Goal: Task Accomplishment & Management: Complete application form

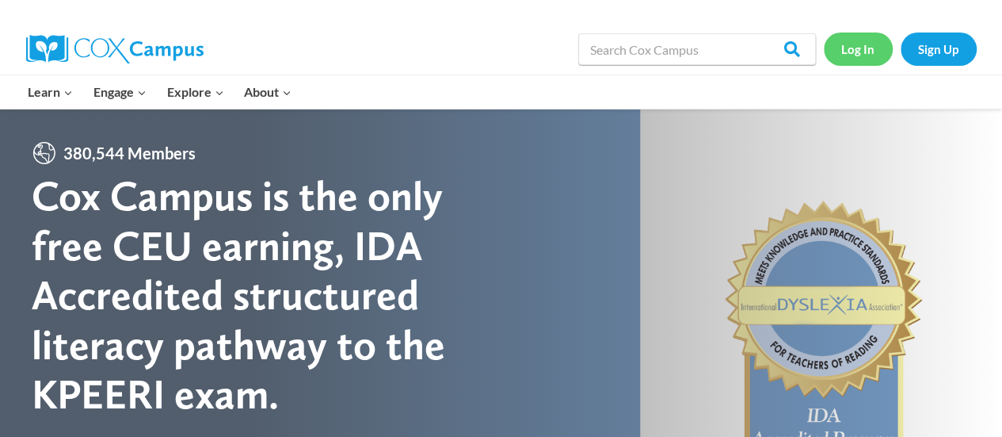
click at [865, 48] on link "Log In" at bounding box center [858, 48] width 69 height 32
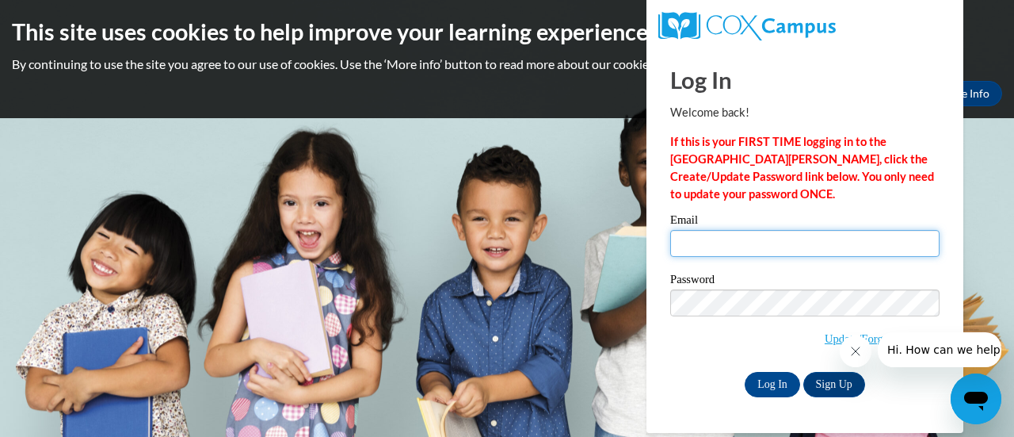
click at [725, 242] on input "Email" at bounding box center [804, 243] width 269 height 27
type input "[PERSON_NAME][EMAIL_ADDRESS][DOMAIN_NAME]"
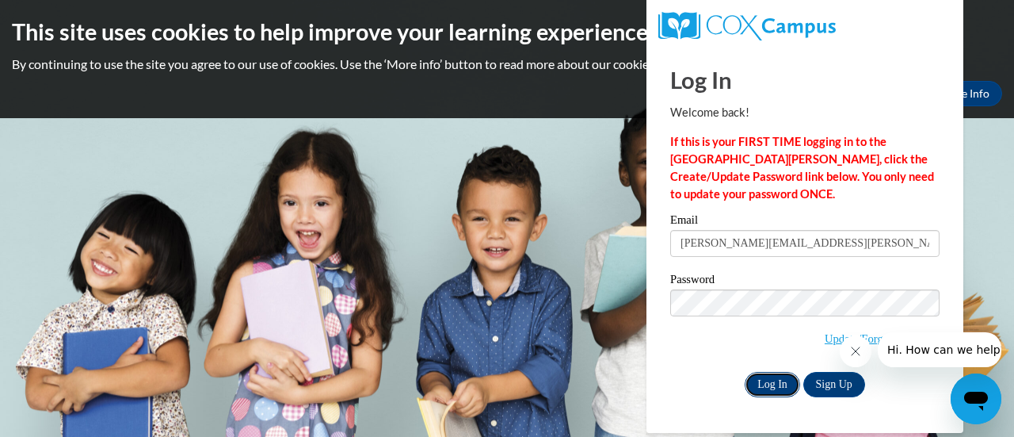
click at [773, 384] on input "Log In" at bounding box center [772, 384] width 55 height 25
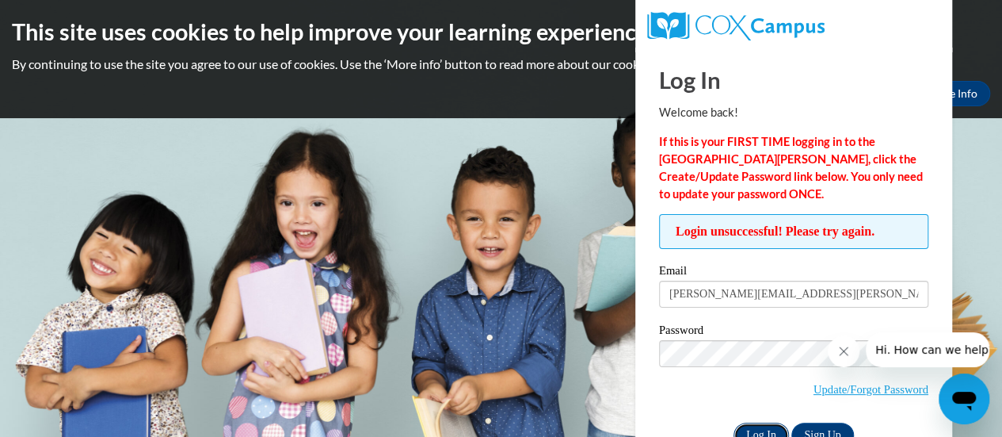
click at [769, 429] on input "Log In" at bounding box center [761, 434] width 55 height 25
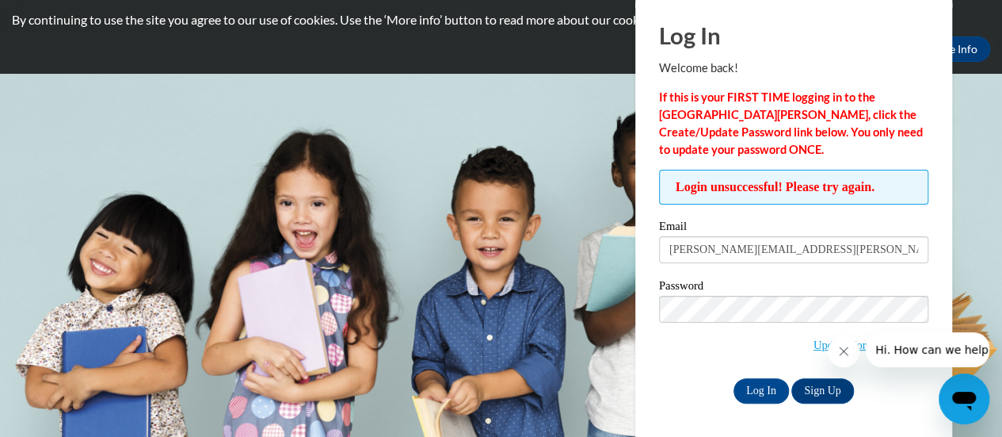
scroll to position [43, 0]
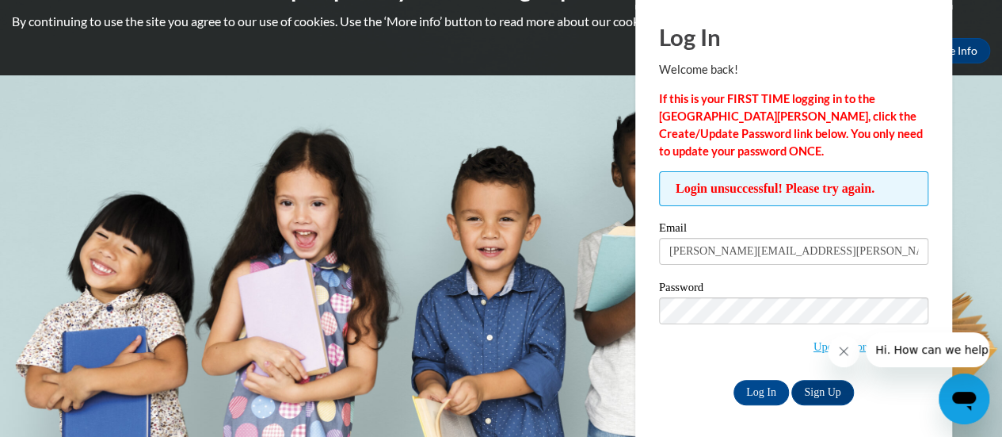
click at [841, 357] on icon "Close message from company" at bounding box center [844, 351] width 13 height 13
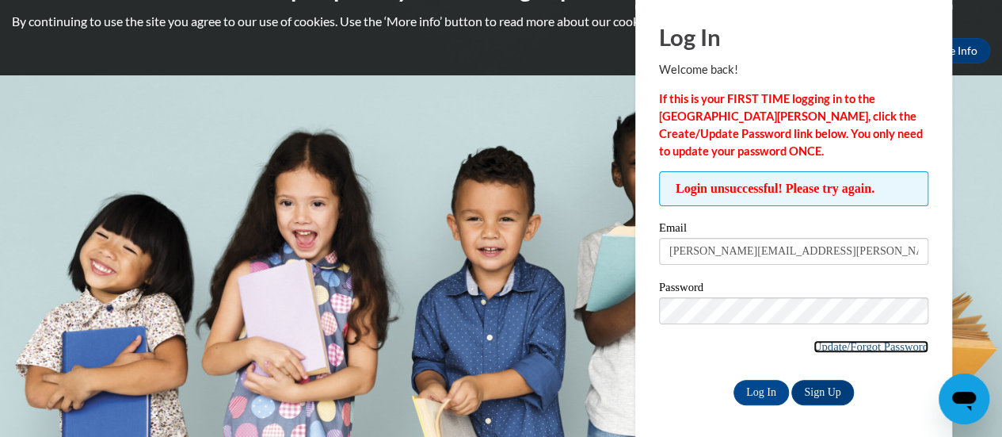
click at [824, 343] on link "Update/Forgot Password" at bounding box center [871, 346] width 115 height 13
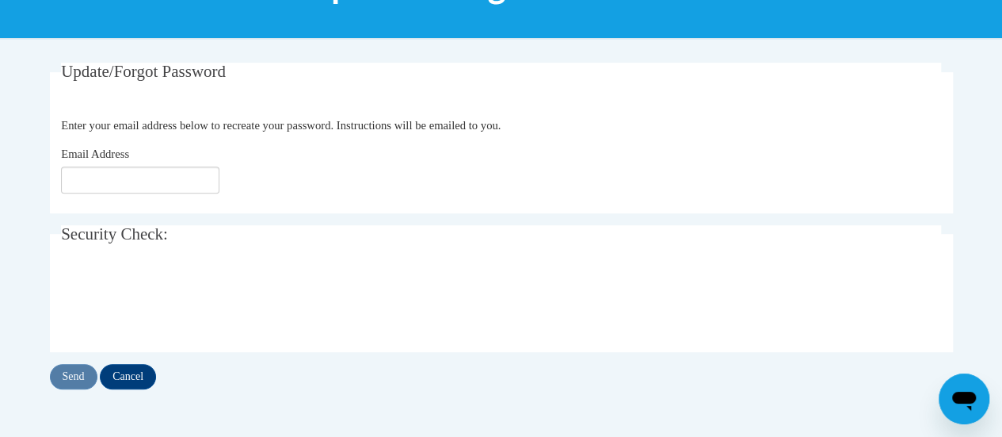
scroll to position [258, 0]
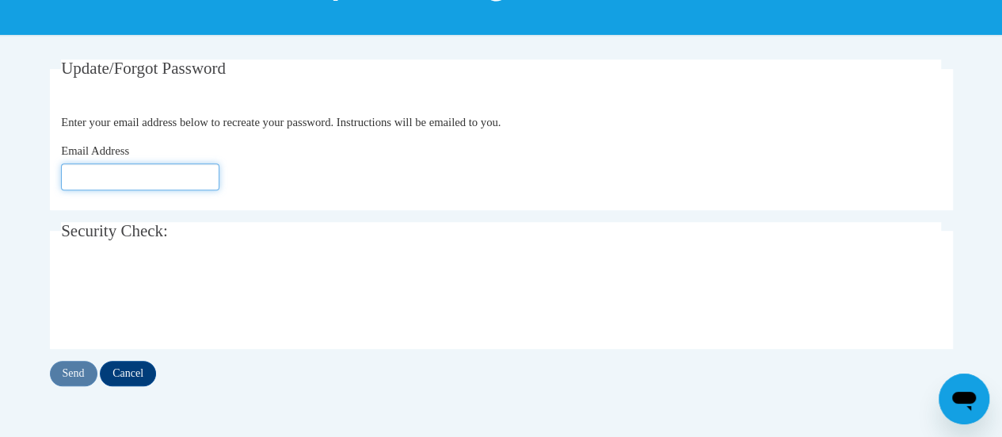
click at [137, 181] on input "Email Address" at bounding box center [140, 176] width 158 height 27
type input "[PERSON_NAME][EMAIL_ADDRESS][PERSON_NAME][DOMAIN_NAME]"
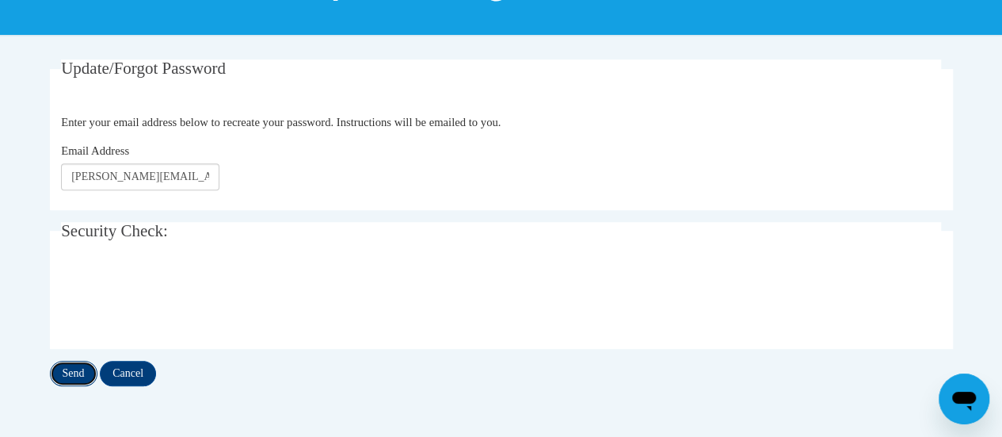
click at [74, 374] on input "Send" at bounding box center [74, 373] width 48 height 25
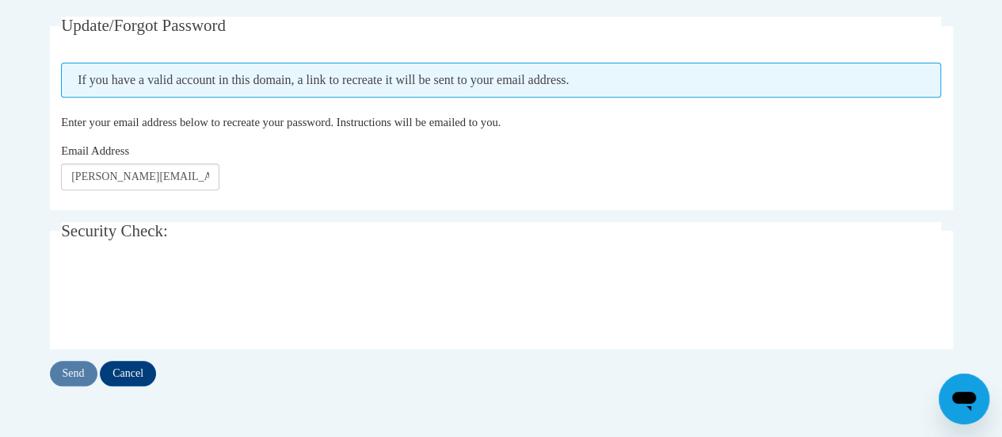
scroll to position [282, 0]
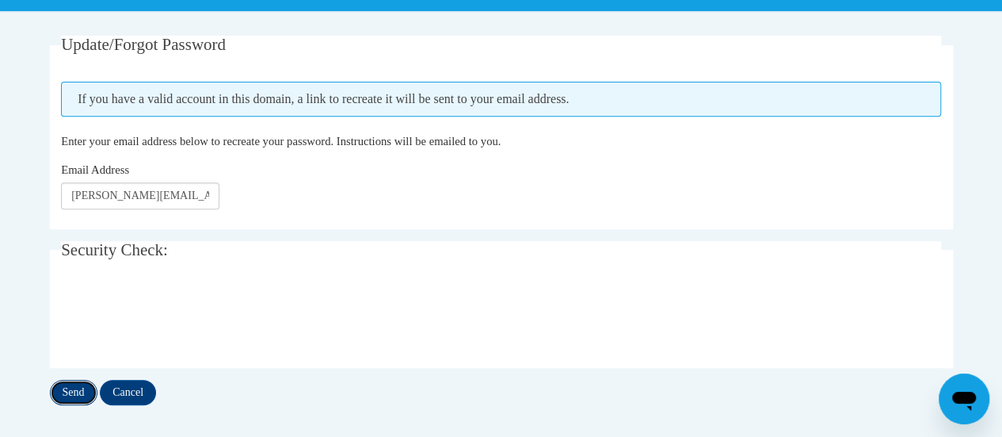
click at [81, 399] on input "Send" at bounding box center [74, 392] width 48 height 25
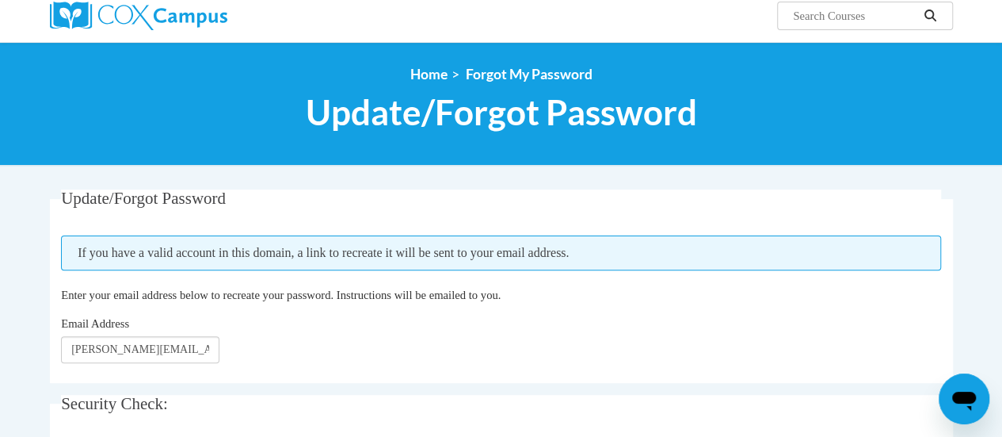
scroll to position [128, 0]
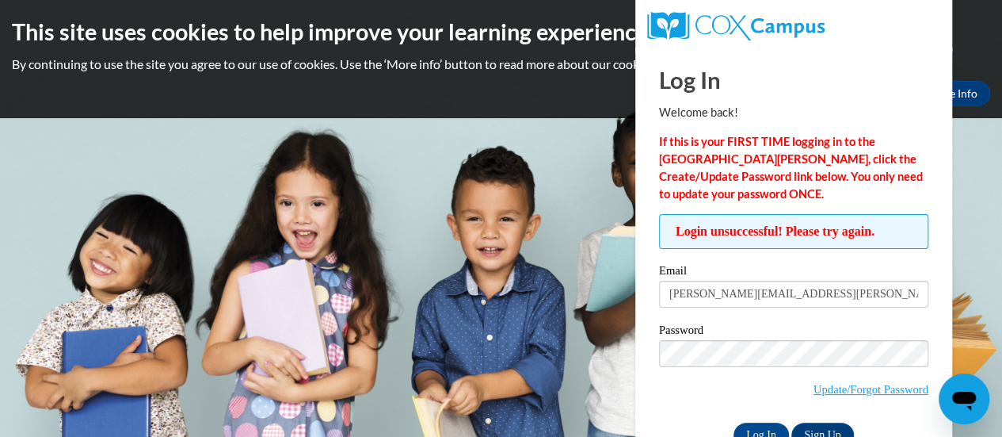
click at [984, 153] on body "This site uses cookies to help improve your learning experience. By continuing …" at bounding box center [501, 218] width 1002 height 437
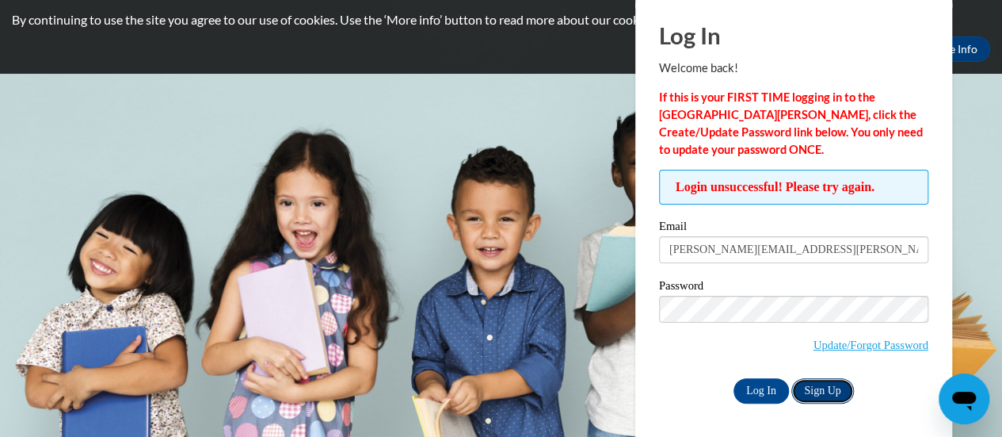
click at [821, 389] on link "Sign Up" at bounding box center [823, 390] width 62 height 25
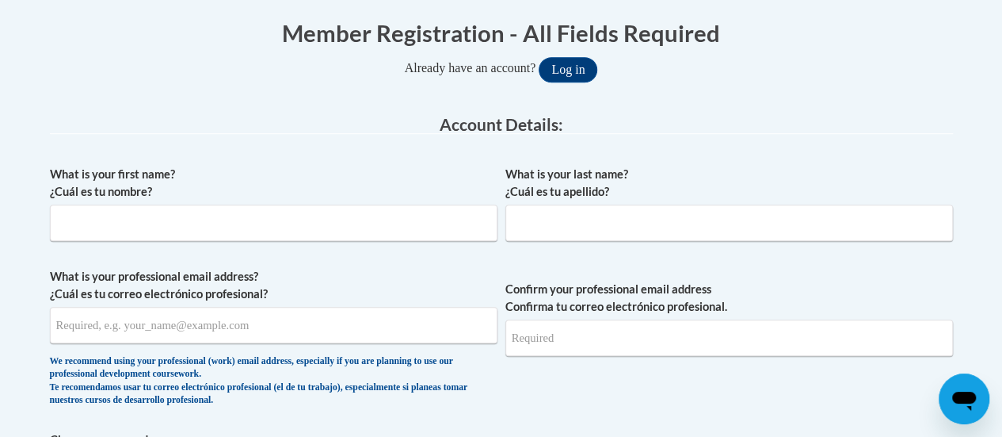
scroll to position [315, 0]
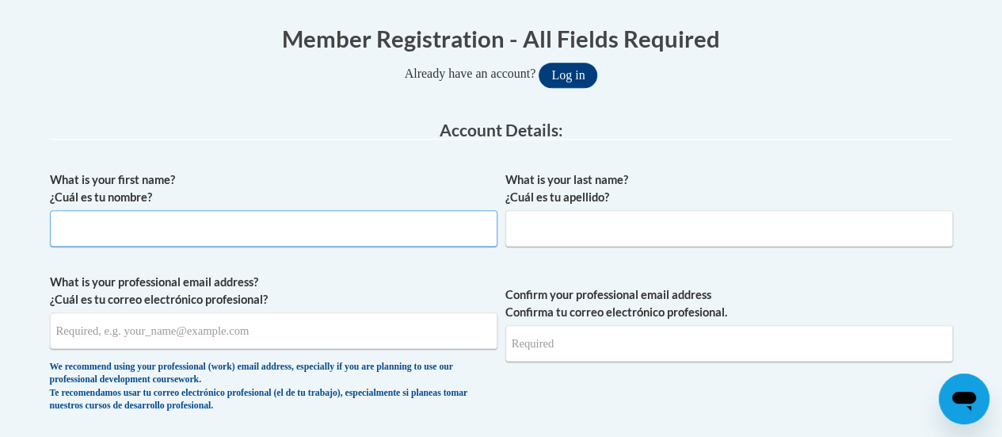
click at [189, 224] on input "What is your first name? ¿Cuál es tu nombre?" at bounding box center [274, 228] width 448 height 36
type input "Allison"
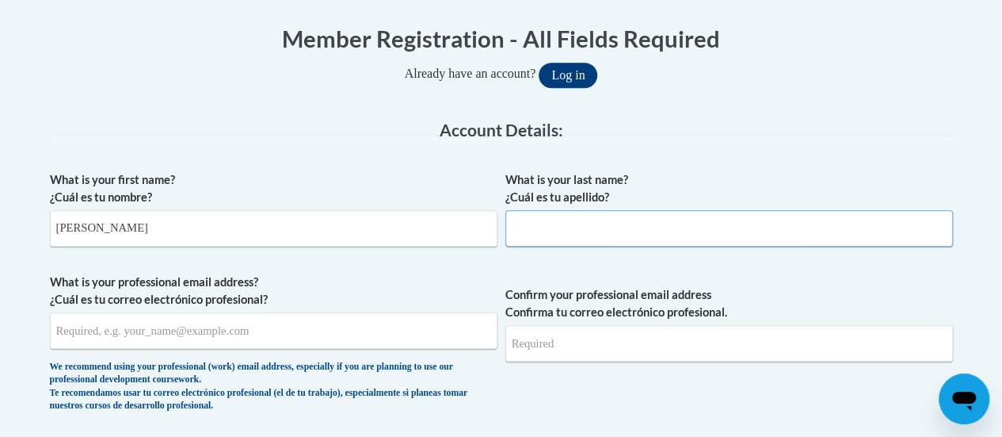
click at [529, 223] on input "What is your last name? ¿Cuál es tu apellido?" at bounding box center [730, 228] width 448 height 36
type input "Baran"
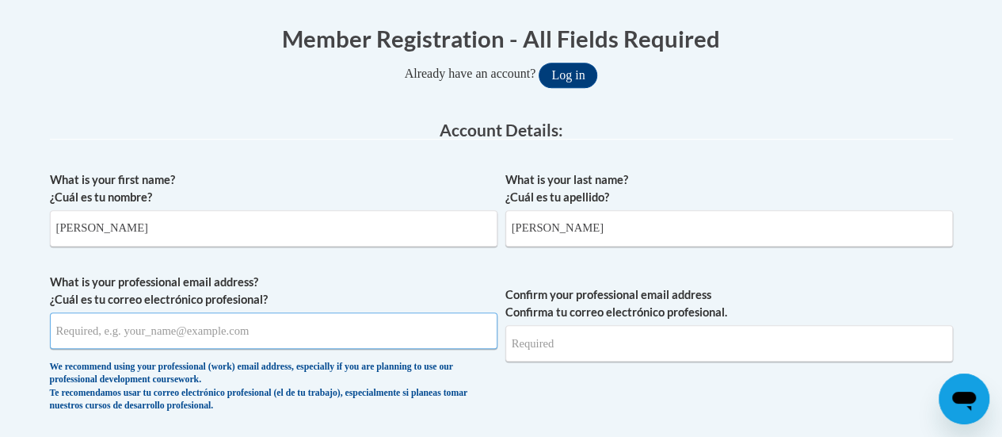
click at [255, 334] on input "What is your professional email address? ¿Cuál es tu correo electrónico profesi…" at bounding box center [274, 330] width 448 height 36
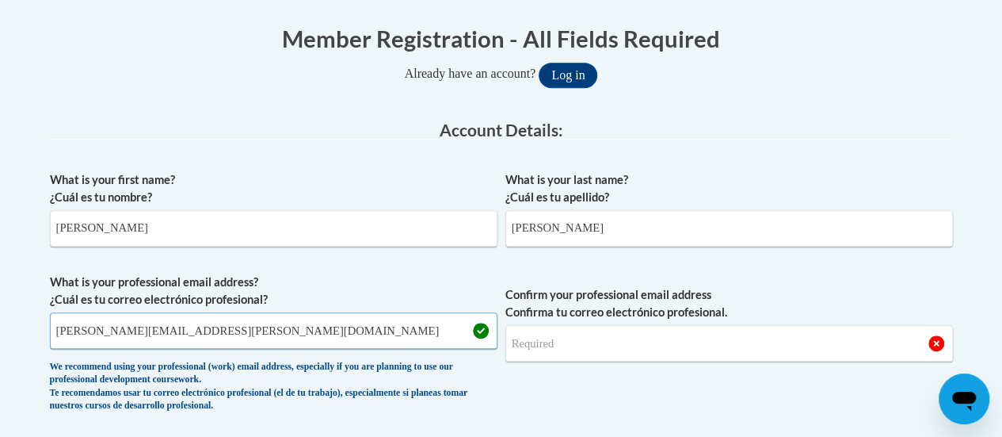
type input "allison.baran@rusd.org"
click at [564, 349] on input "Confirm your professional email address Confirma tu correo electrónico profesio…" at bounding box center [730, 343] width 448 height 36
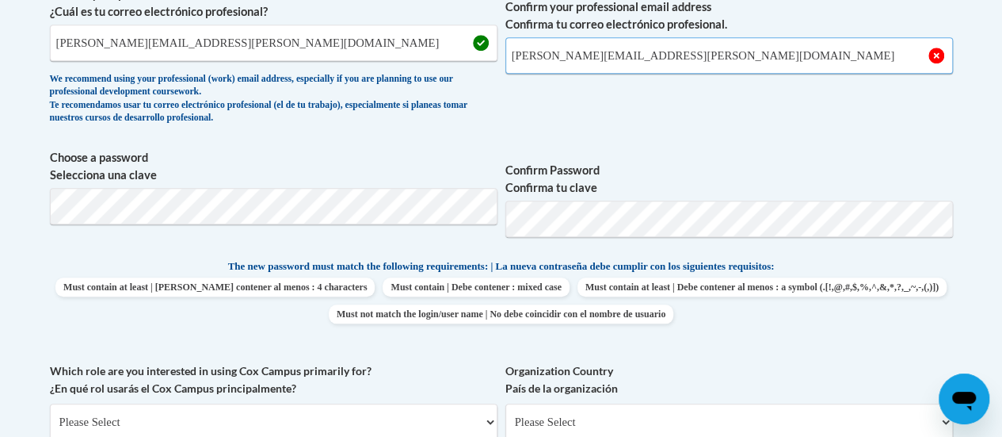
scroll to position [611, 0]
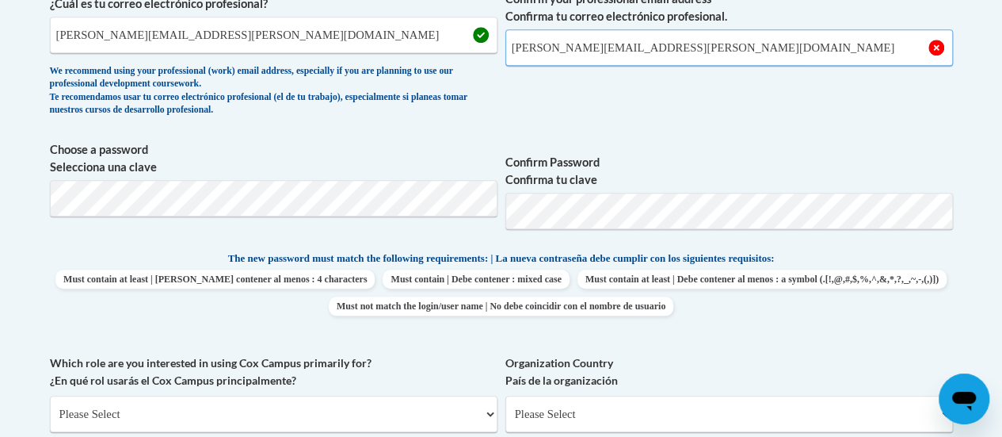
type input "allison.baran@rusd.org"
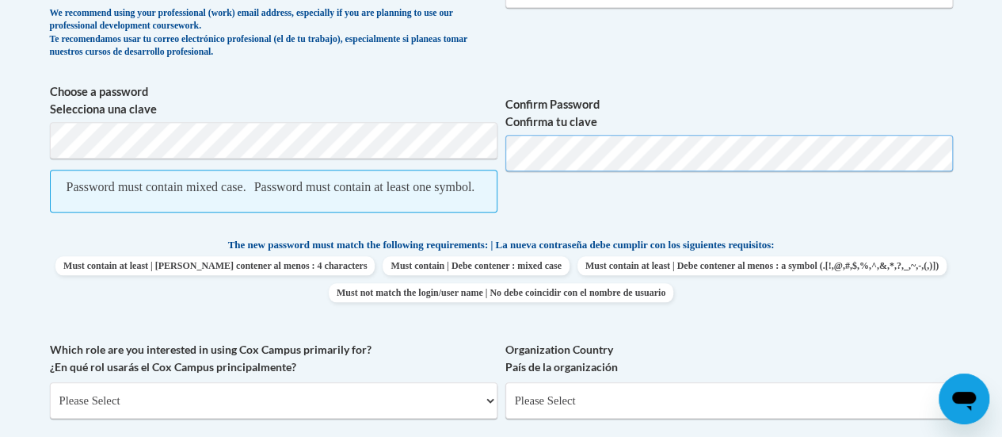
scroll to position [653, 0]
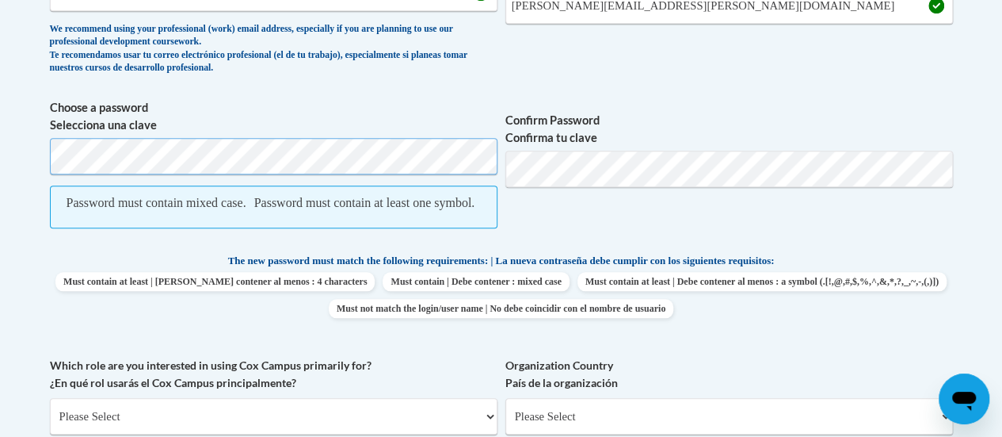
click at [8, 168] on body "This site uses cookies to help improve your learning experience. By continuing …" at bounding box center [501, 343] width 1002 height 1992
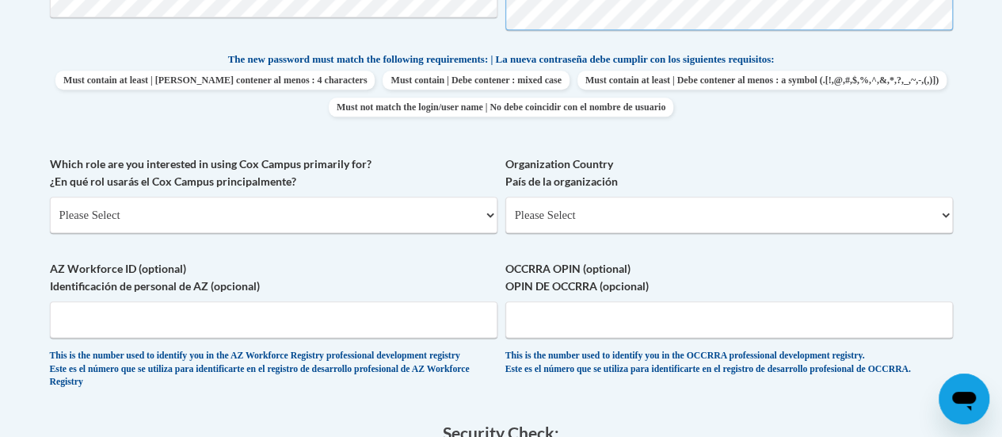
scroll to position [813, 0]
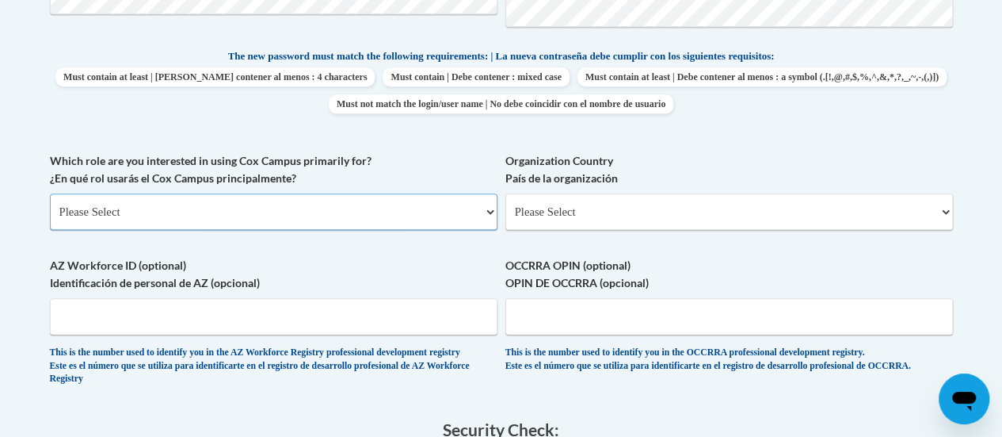
click at [487, 212] on select "Please Select College/University | Colegio/Universidad Community/Nonprofit Part…" at bounding box center [274, 211] width 448 height 36
select select "fbf2d438-af2f-41f8-98f1-81c410e29de3"
click at [50, 193] on select "Please Select College/University | Colegio/Universidad Community/Nonprofit Part…" at bounding box center [274, 211] width 448 height 36
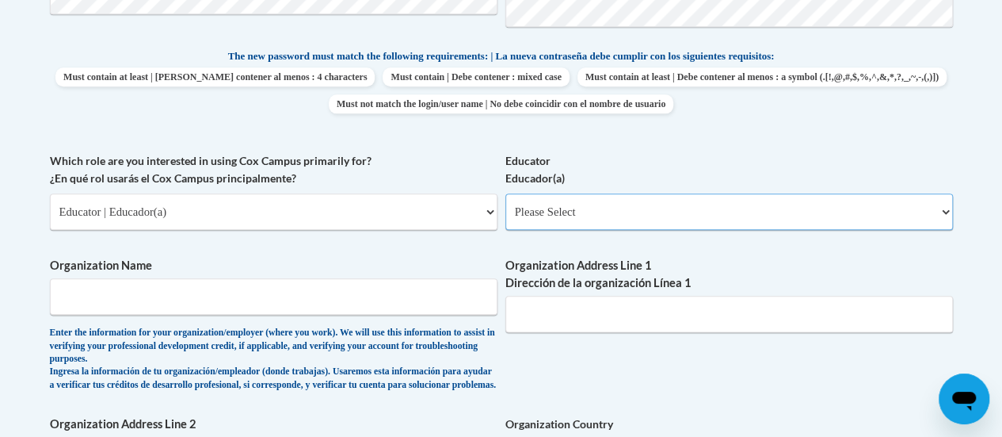
click at [945, 212] on select "Please Select Early Learning/Daycare Teacher/Family Home Care Provider | Maestr…" at bounding box center [730, 211] width 448 height 36
select select "8e40623d-54d0-45cd-9f92-5df65cd3f8cf"
click at [506, 193] on select "Please Select Early Learning/Daycare Teacher/Family Home Care Provider | Maestr…" at bounding box center [730, 211] width 448 height 36
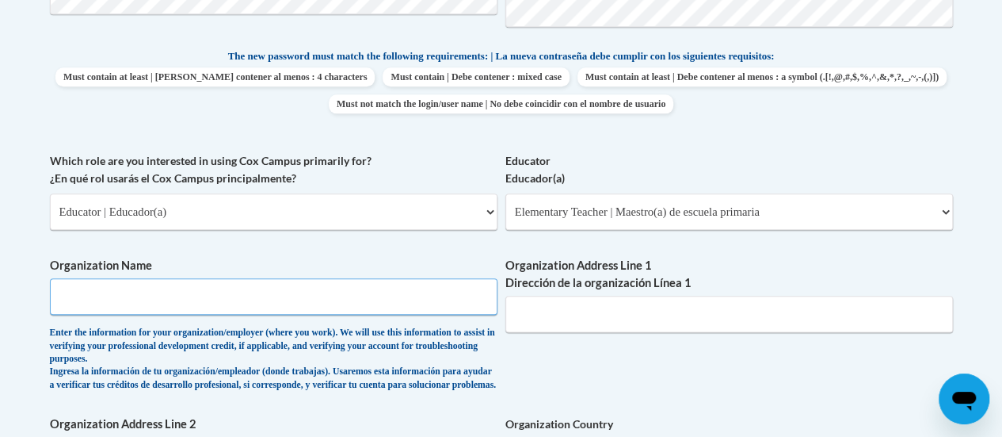
click at [273, 298] on input "Organization Name" at bounding box center [274, 296] width 448 height 36
type input "O"
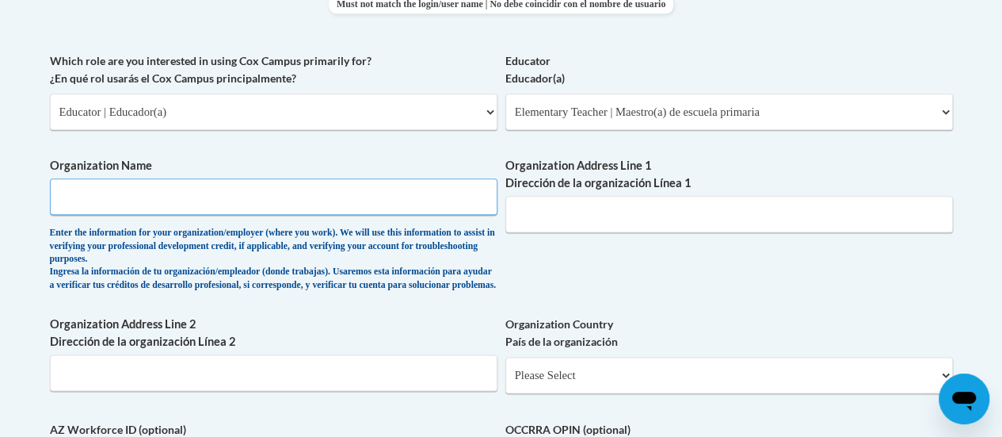
scroll to position [933, 0]
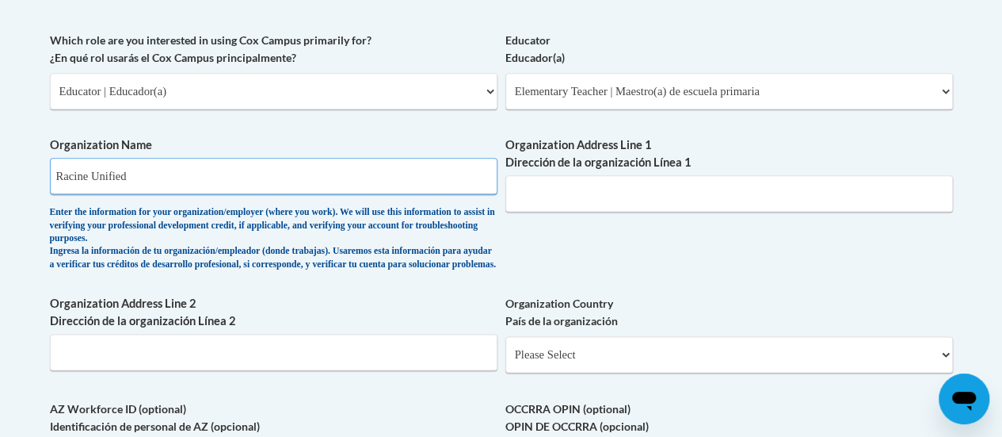
type input "Racine Unified"
click at [806, 197] on input "Organization Address Line 1 Dirección de la organización Línea 1" at bounding box center [730, 193] width 448 height 36
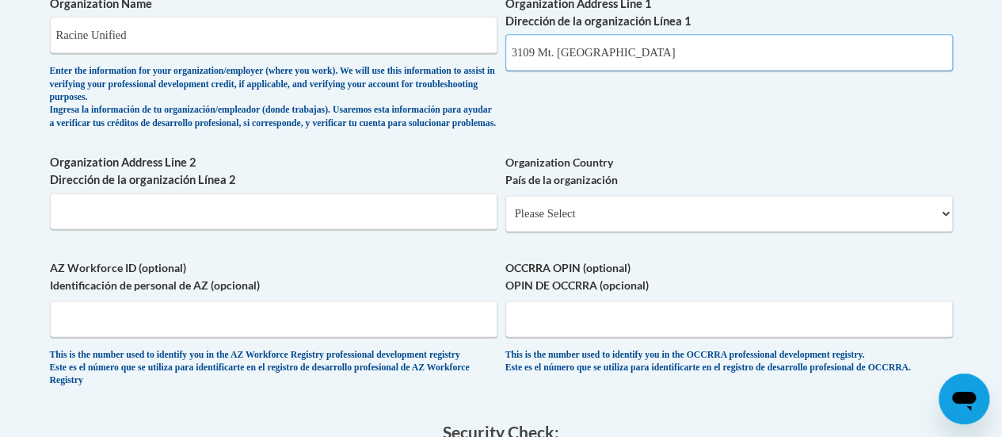
scroll to position [1090, 0]
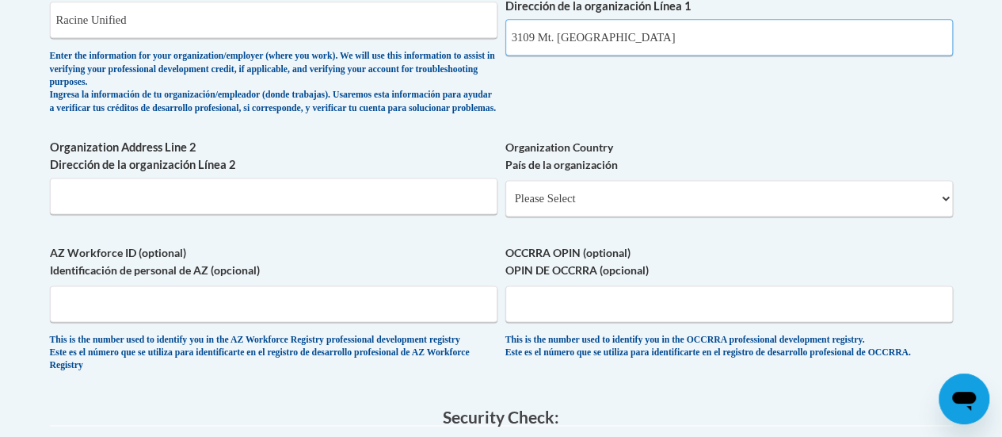
type input "3109 Mt. Pleasant"
click at [941, 208] on select "Please Select United States | Estados Unidos Outside of the United States | Fue…" at bounding box center [730, 198] width 448 height 36
select select "ad49bcad-a171-4b2e-b99c-48b446064914"
click at [506, 192] on select "Please Select United States | Estados Unidos Outside of the United States | Fue…" at bounding box center [730, 198] width 448 height 36
select select
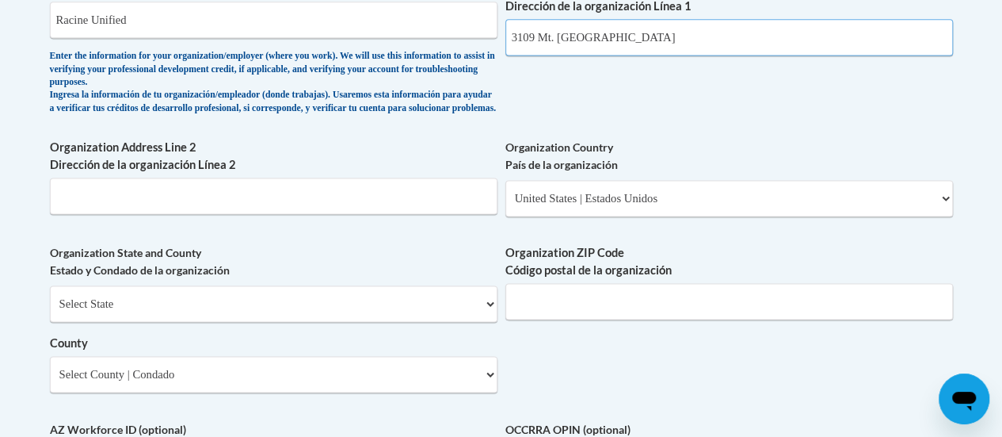
click at [632, 40] on input "3109 Mt. Pleasant" at bounding box center [730, 37] width 448 height 36
type input "3109 Mt. Pleasant St. Racine"
click at [605, 307] on input "Organization ZIP Code Código postal de la organización" at bounding box center [730, 301] width 448 height 36
type input "53404"
click at [686, 42] on input "3109 Mt. Pleasant St. Racine" at bounding box center [730, 37] width 448 height 36
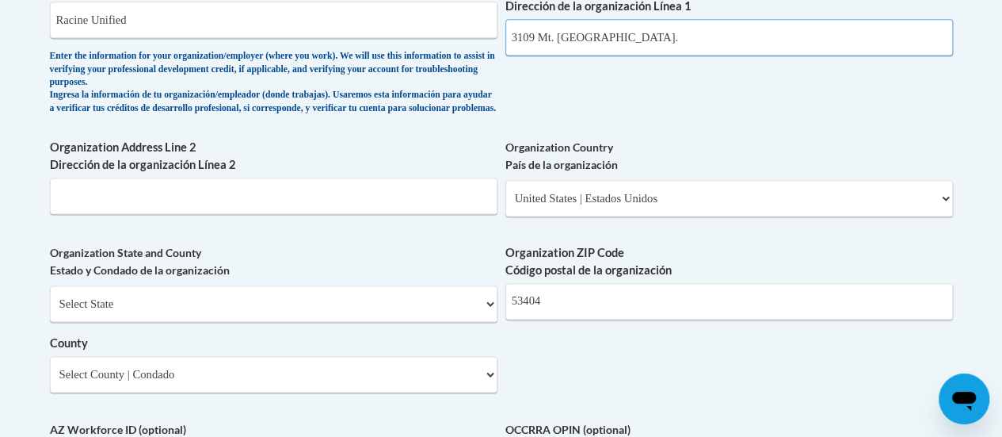
type input "3109 Mt. Pleasant St."
click at [272, 312] on select "Select State Alabama Alaska Arizona Arkansas California Colorado Connecticut De…" at bounding box center [274, 303] width 448 height 36
select select "Wisconsin"
click at [50, 297] on select "Select State Alabama Alaska Arizona Arkansas California Colorado Connecticut De…" at bounding box center [274, 303] width 448 height 36
click at [252, 317] on select "Select State Alabama Alaska Arizona Arkansas California Colorado Connecticut De…" at bounding box center [274, 303] width 448 height 36
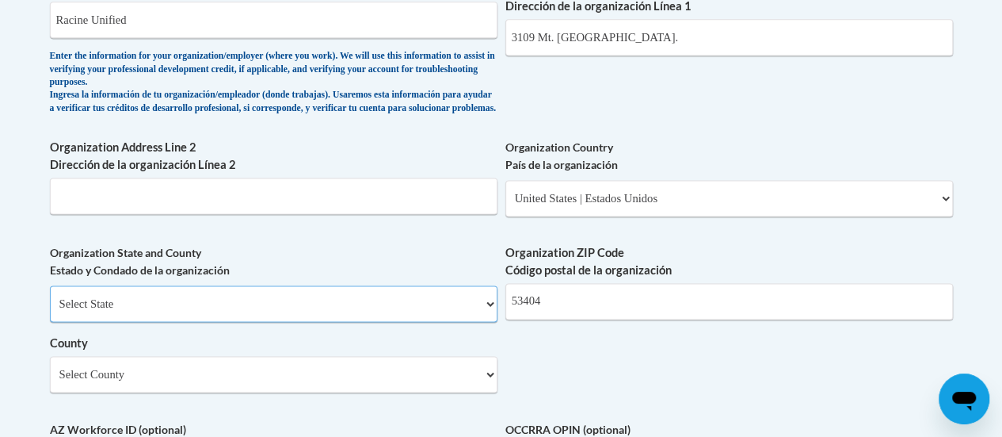
click at [254, 318] on select "Select State Alabama Alaska Arizona Arkansas California Colorado Connecticut De…" at bounding box center [274, 303] width 448 height 36
click at [472, 392] on select "Select County Adams Ashland Barron Bayfield Brown Buffalo Burnett Calumet Chipp…" at bounding box center [274, 374] width 448 height 36
click at [475, 387] on select "Select County Adams Ashland Barron Bayfield Brown Buffalo Burnett Calumet Chipp…" at bounding box center [274, 374] width 448 height 36
click at [485, 386] on select "Select County Adams Ashland Barron Bayfield Brown Buffalo Burnett Calumet Chipp…" at bounding box center [274, 374] width 448 height 36
select select "Racine"
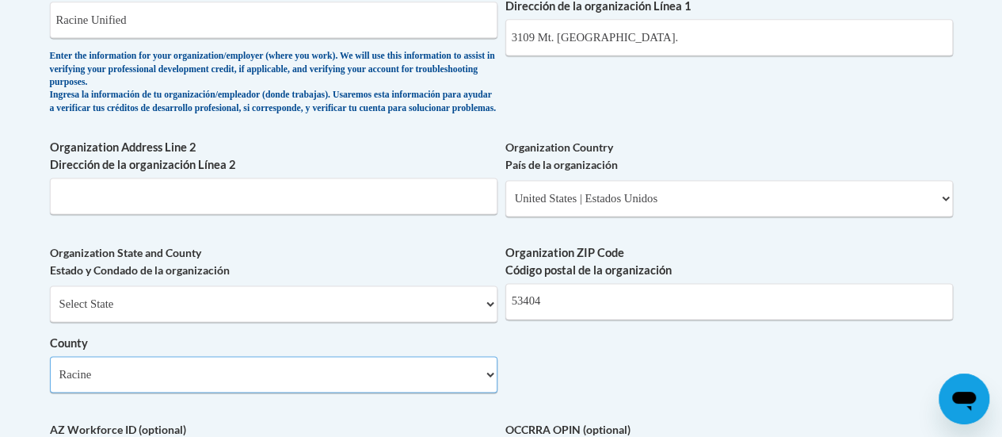
click at [50, 368] on select "Select County Adams Ashland Barron Bayfield Brown Buffalo Burnett Calumet Chipp…" at bounding box center [274, 374] width 448 height 36
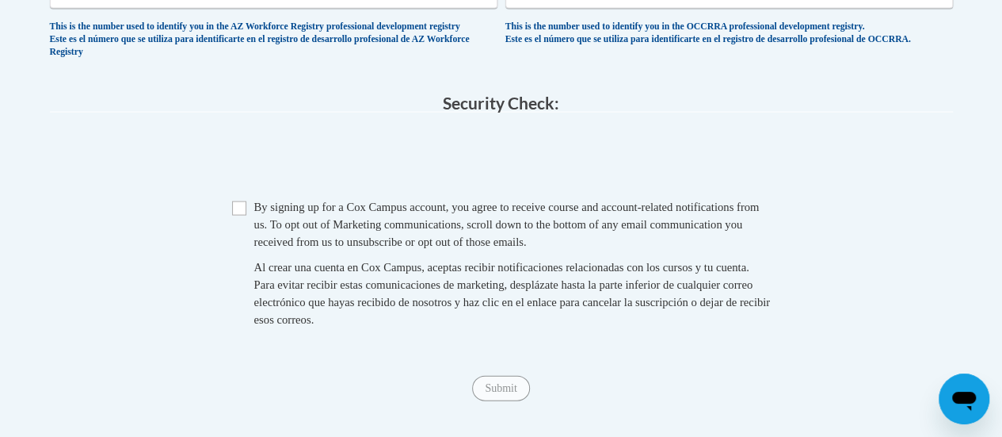
scroll to position [1585, 0]
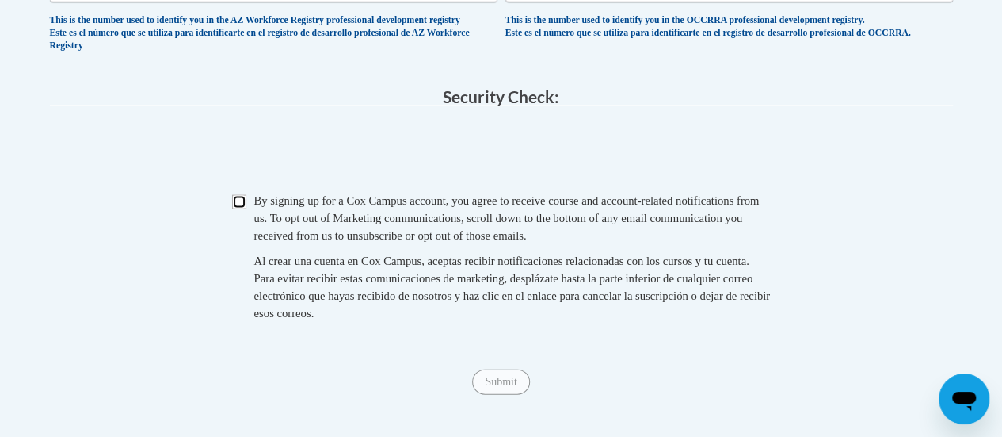
click at [238, 209] on input "Checkbox" at bounding box center [239, 202] width 14 height 14
checkbox input "true"
click at [506, 395] on input "Submit" at bounding box center [500, 381] width 57 height 25
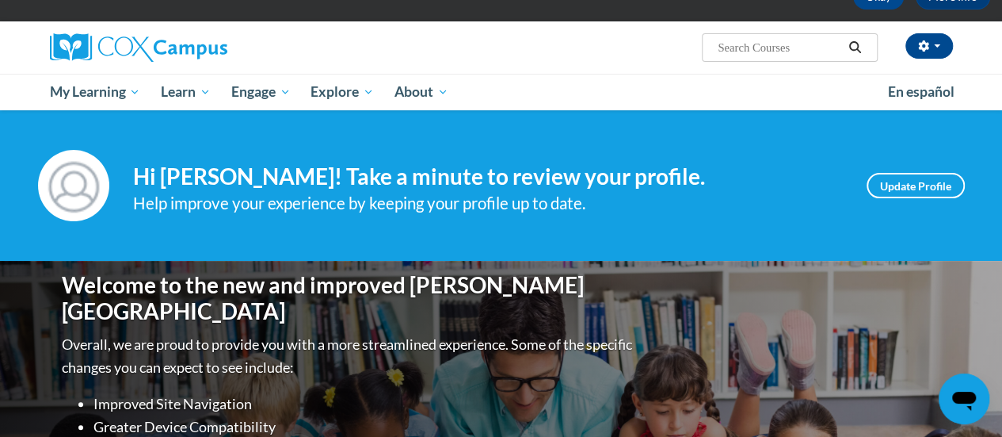
scroll to position [94, 0]
